Goal: Information Seeking & Learning: Learn about a topic

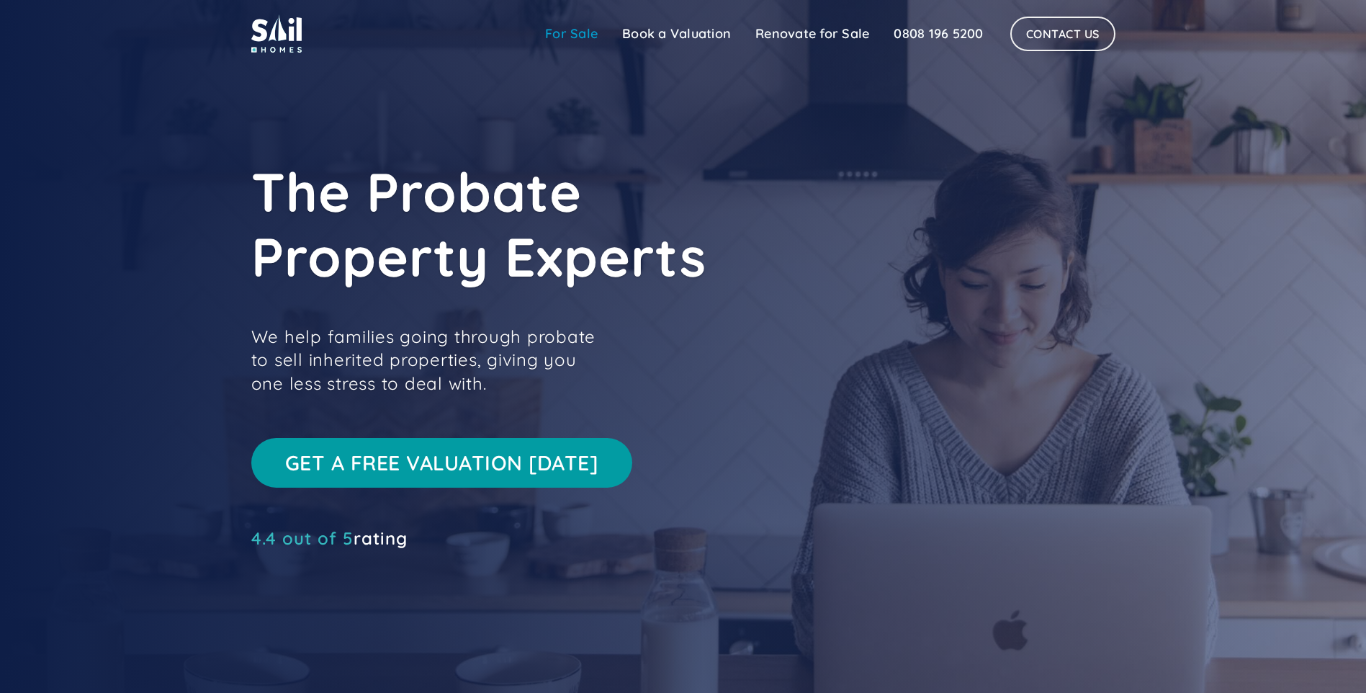
click at [565, 29] on link "For Sale" at bounding box center [571, 33] width 77 height 29
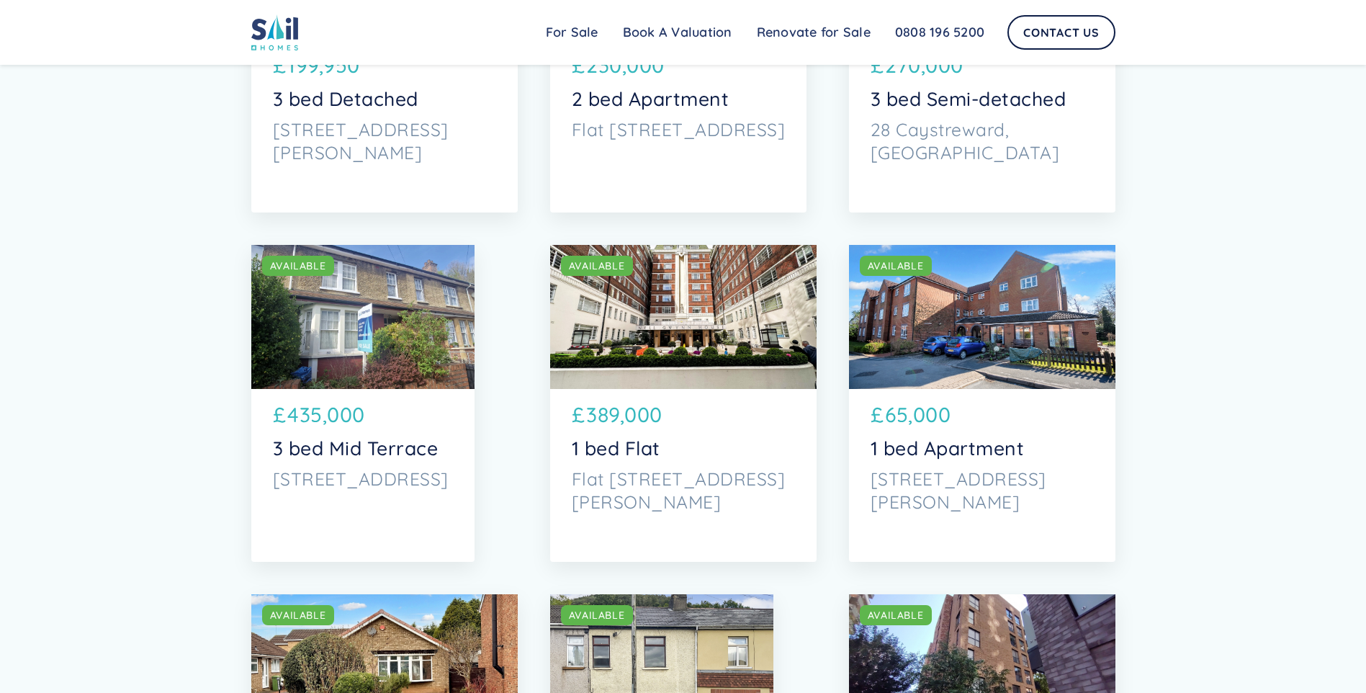
scroll to position [3169, 0]
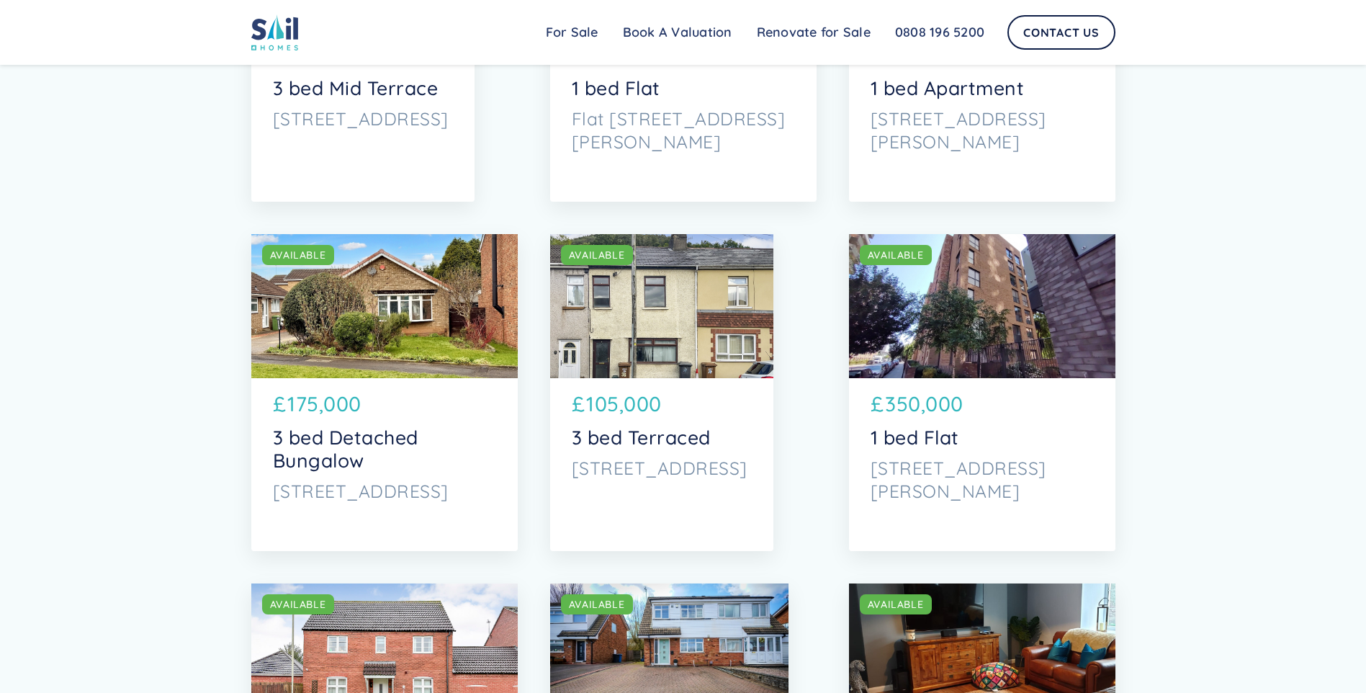
click at [673, 314] on div "SOLD AVAILABLE" at bounding box center [661, 306] width 223 height 144
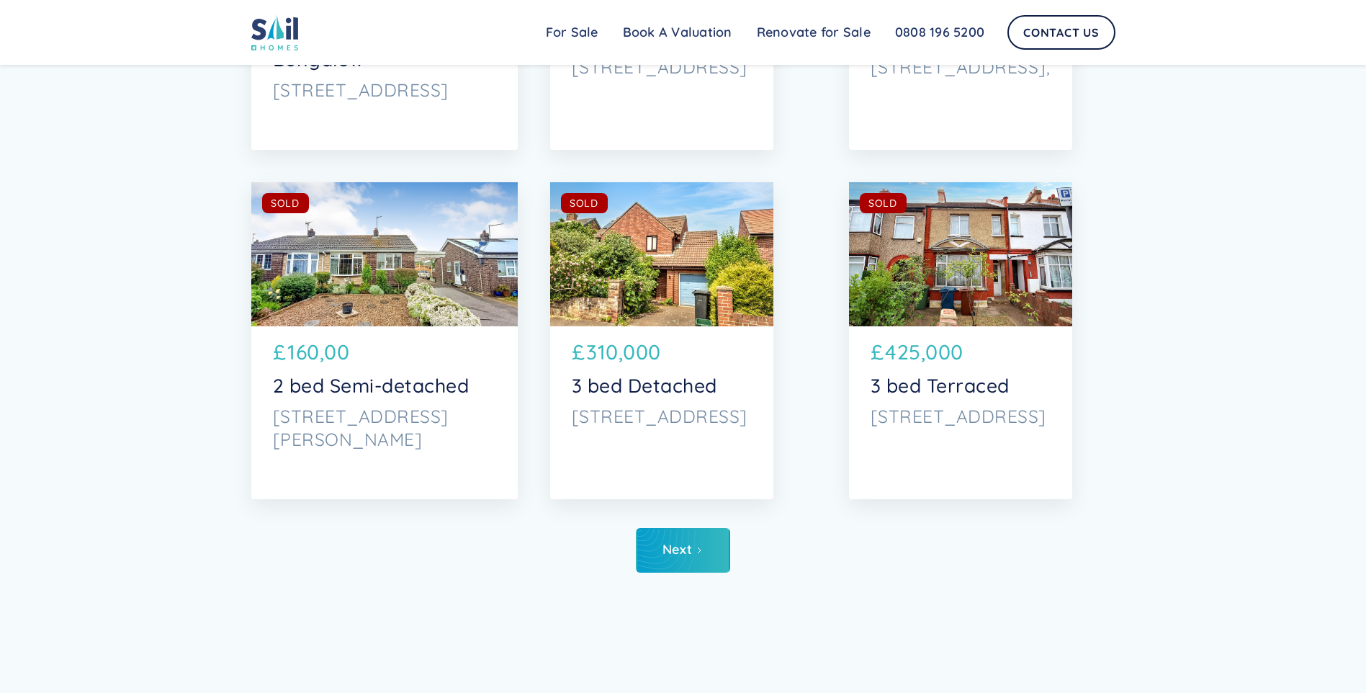
scroll to position [6841, 0]
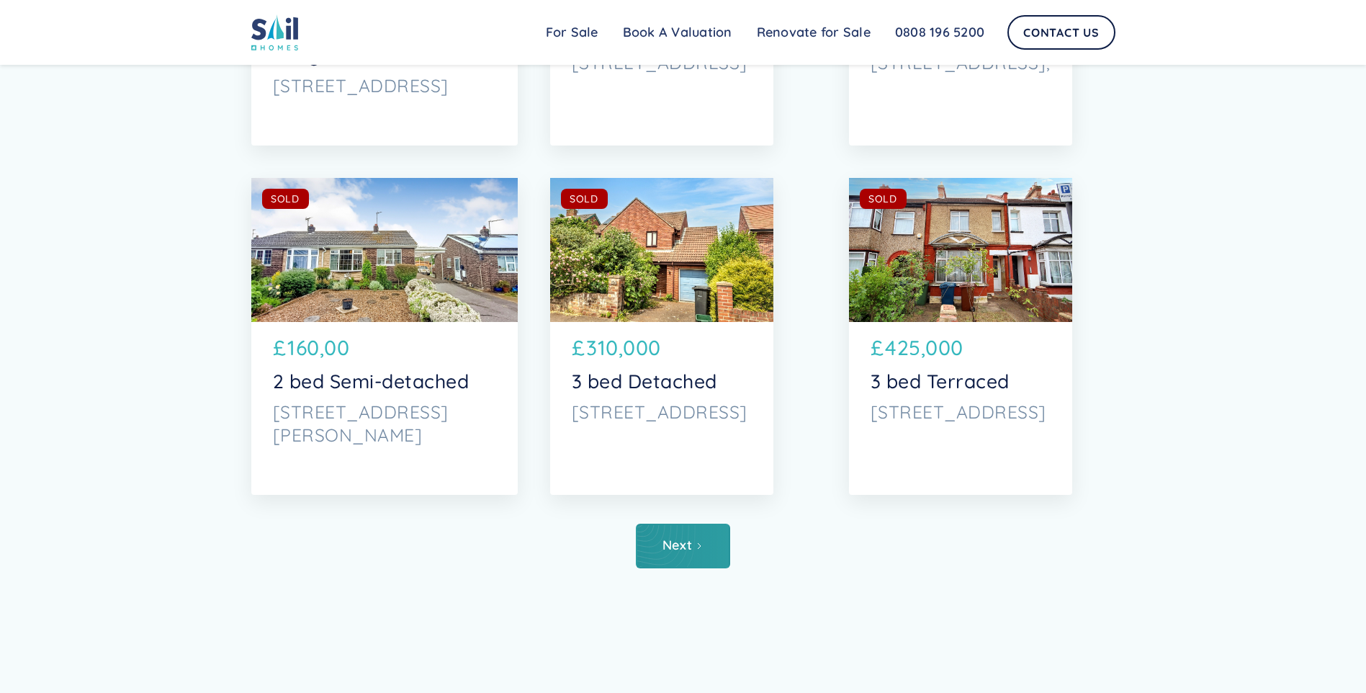
click at [686, 550] on div "Next" at bounding box center [678, 545] width 30 height 14
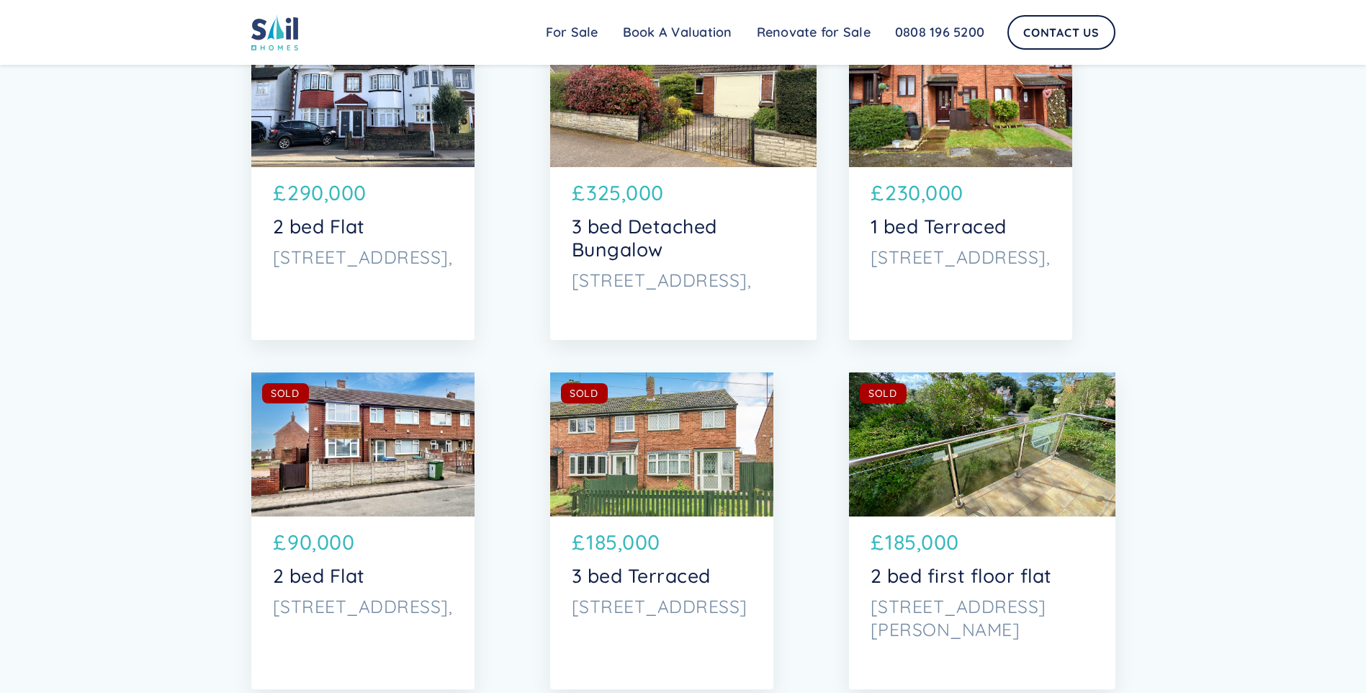
scroll to position [6769, 0]
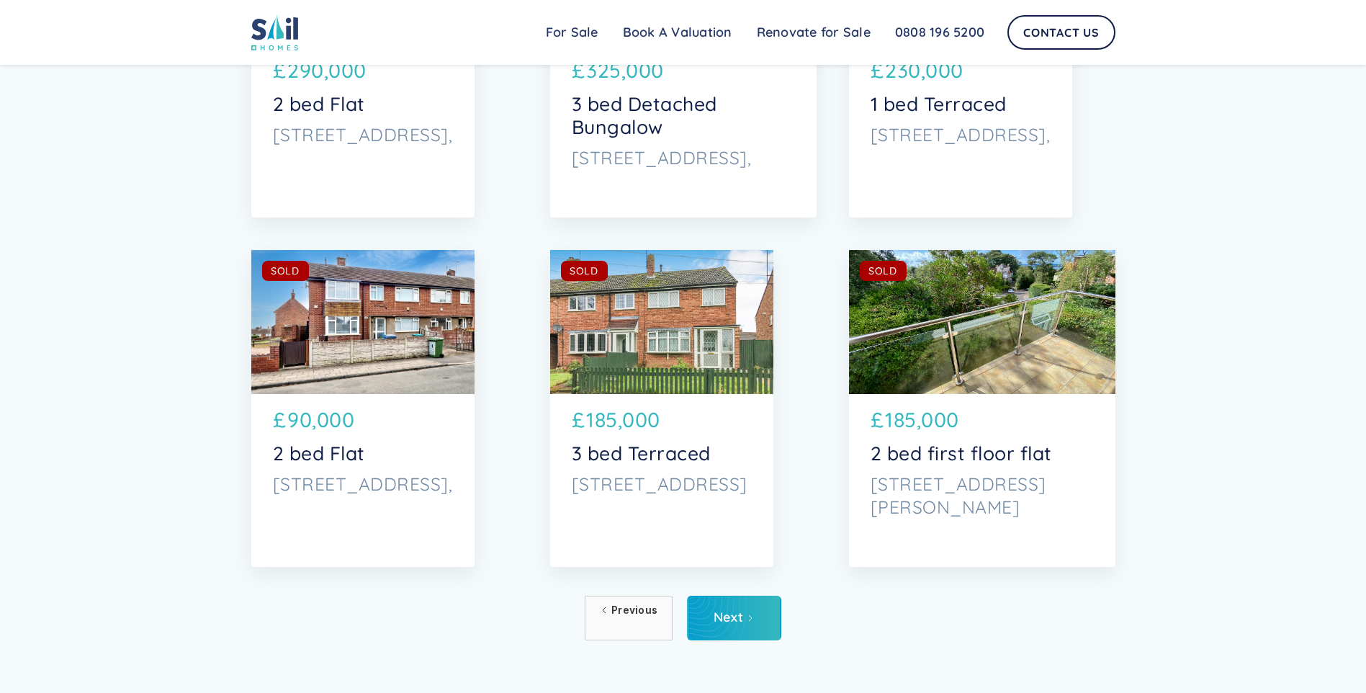
click at [725, 328] on div "SOLD AVAILABLE" at bounding box center [661, 322] width 223 height 144
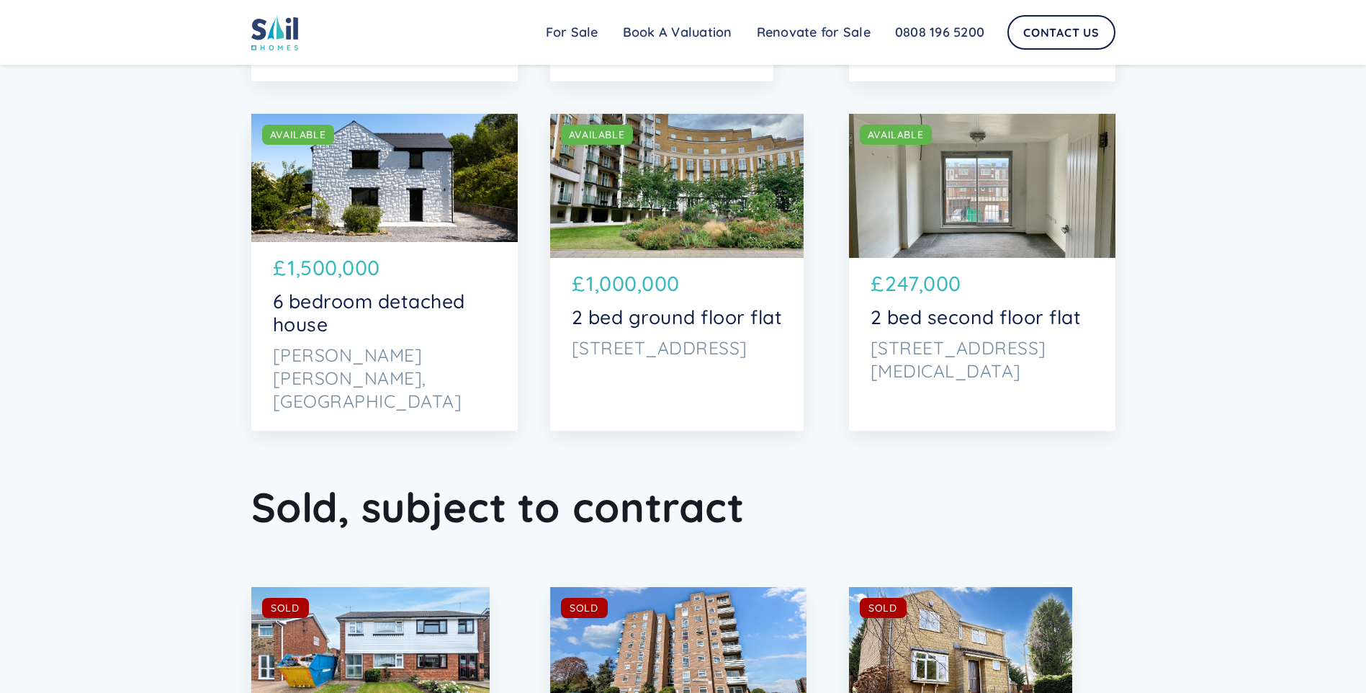
scroll to position [5545, 0]
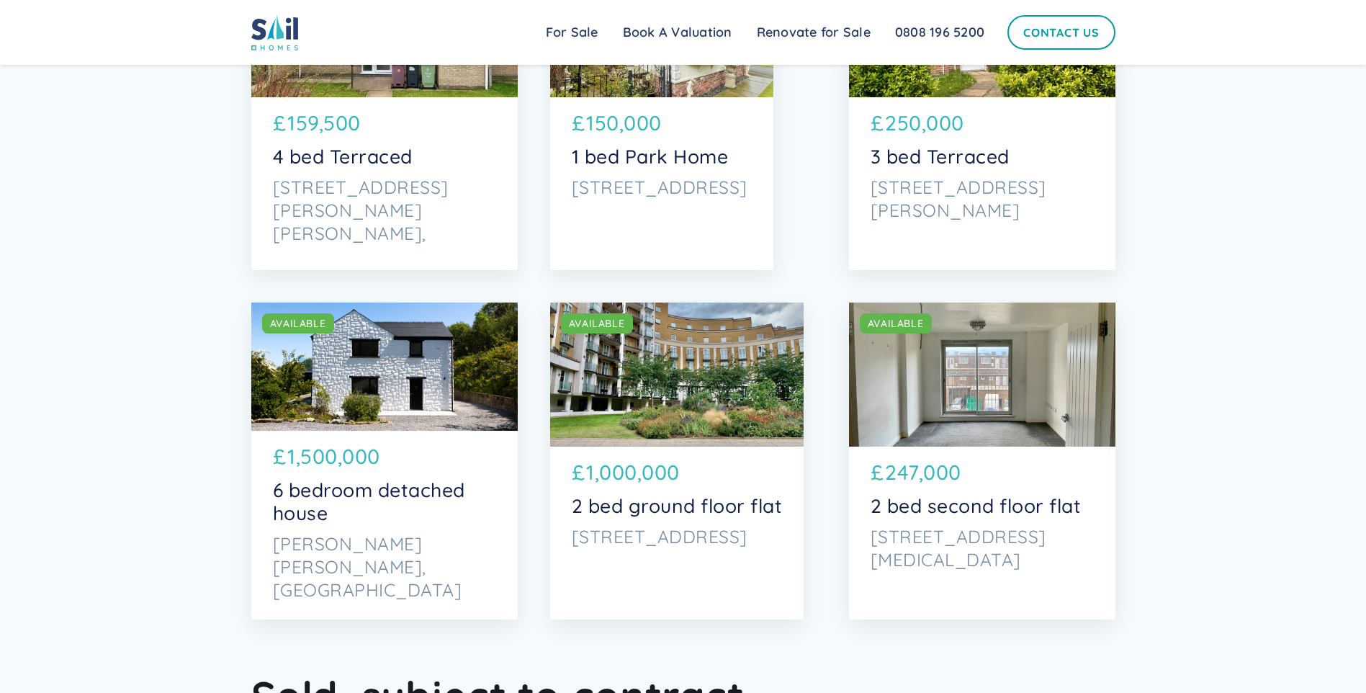
click at [1054, 27] on link "Contact Us" at bounding box center [1061, 32] width 108 height 35
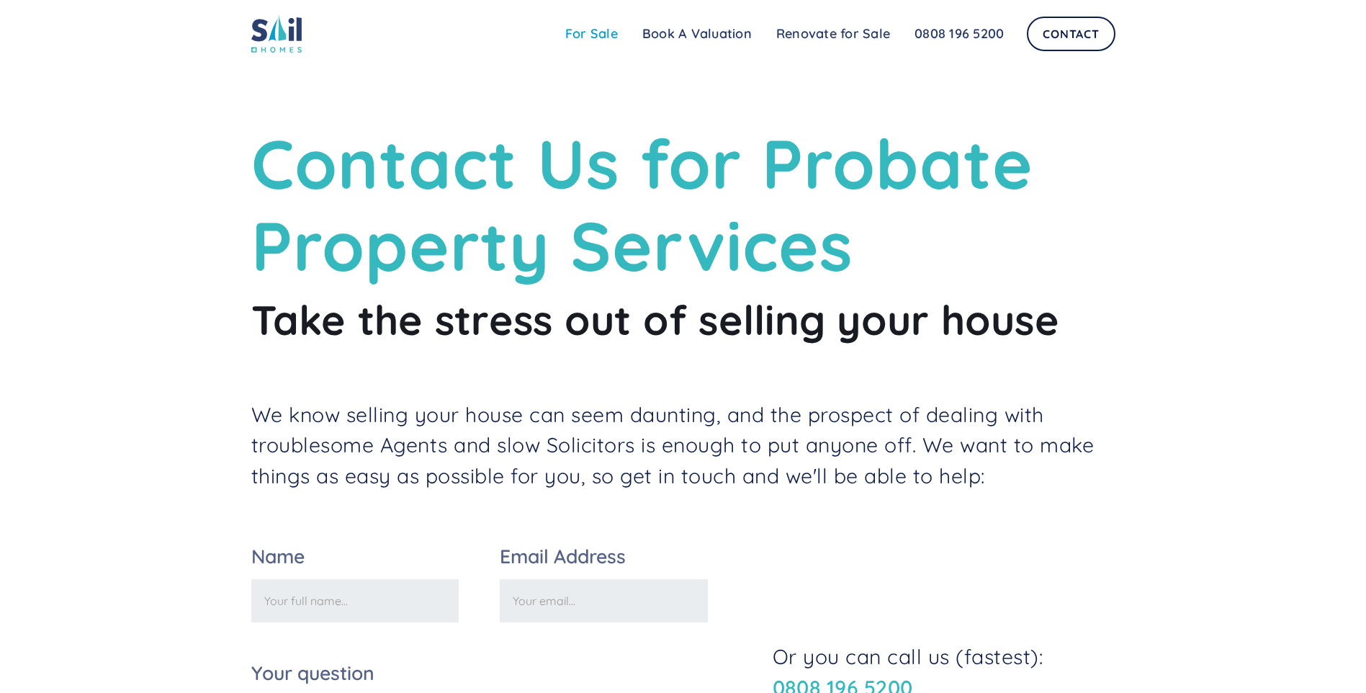
click at [591, 30] on link "For Sale" at bounding box center [591, 33] width 77 height 29
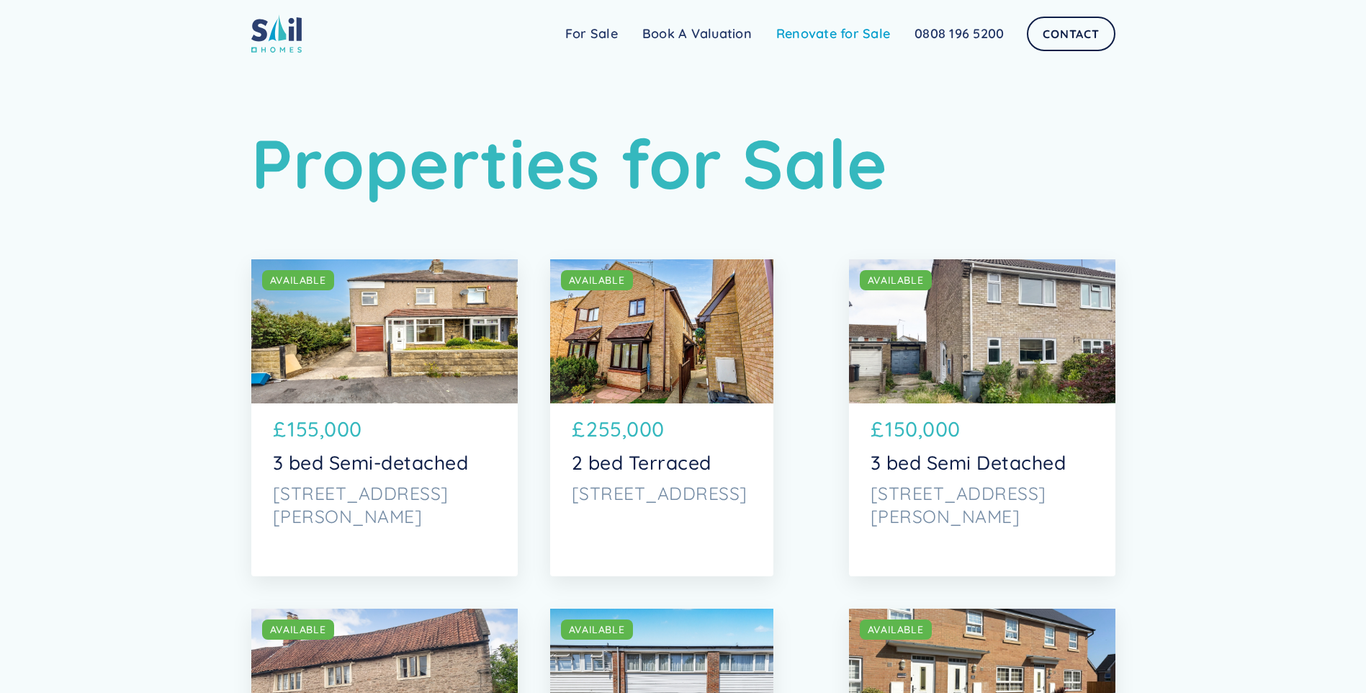
click at [840, 35] on link "Renovate for Sale" at bounding box center [833, 33] width 138 height 29
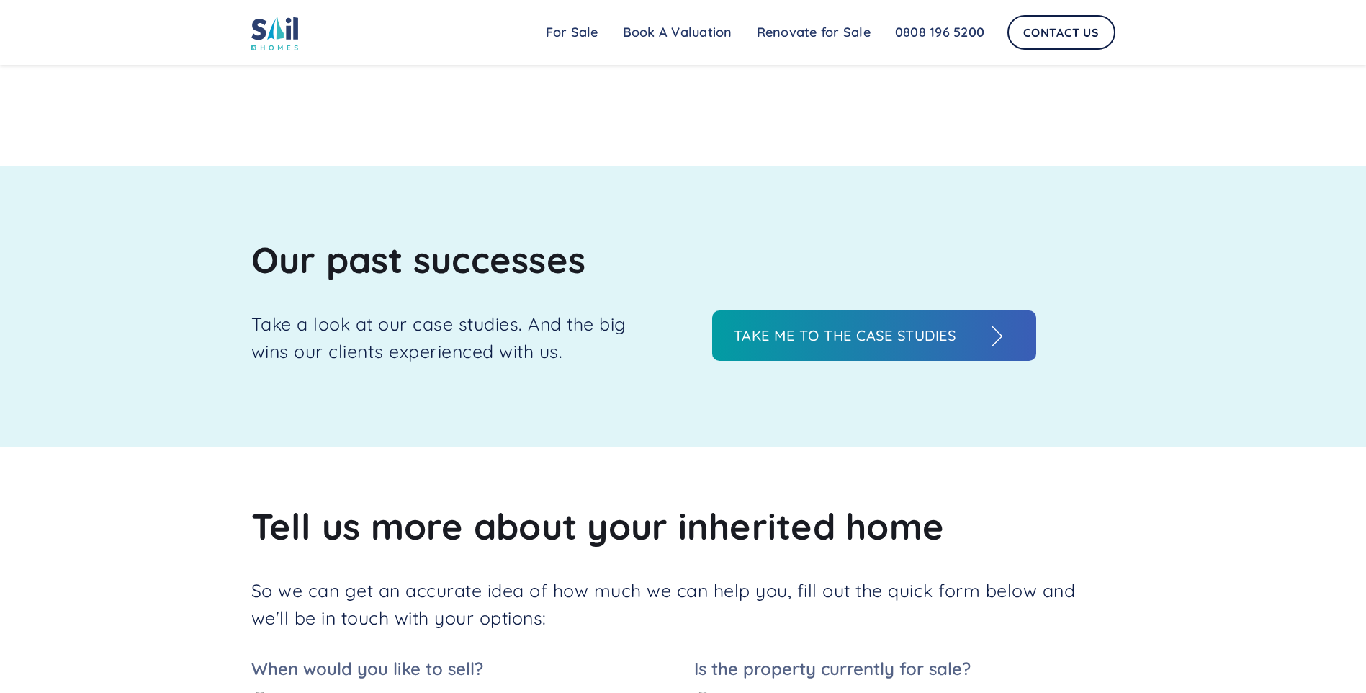
scroll to position [1224, 0]
